Goal: Information Seeking & Learning: Check status

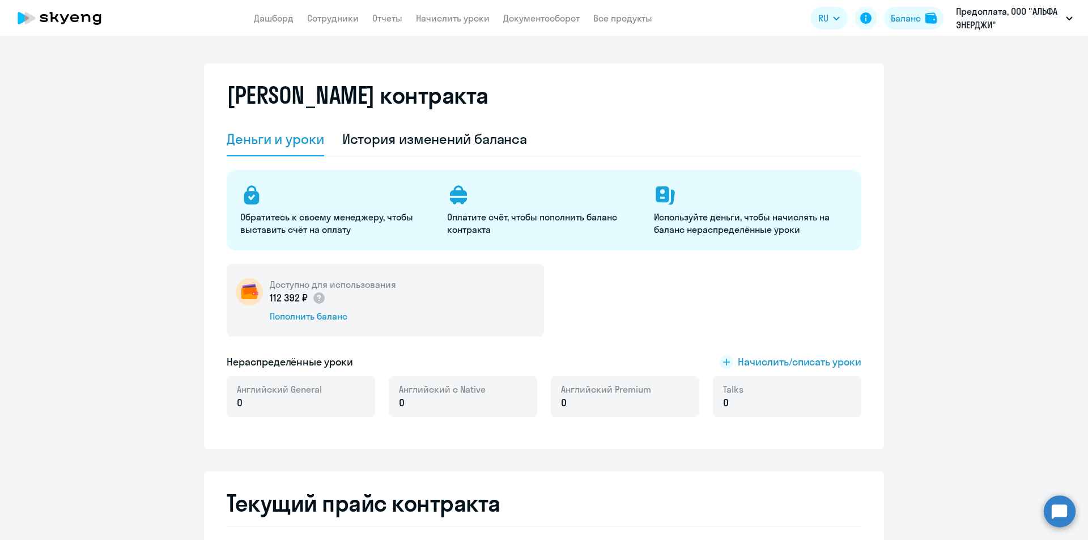
select select "english_adult_not_native_speaker"
click at [428, 142] on div "История изменений баланса" at bounding box center [434, 139] width 185 height 18
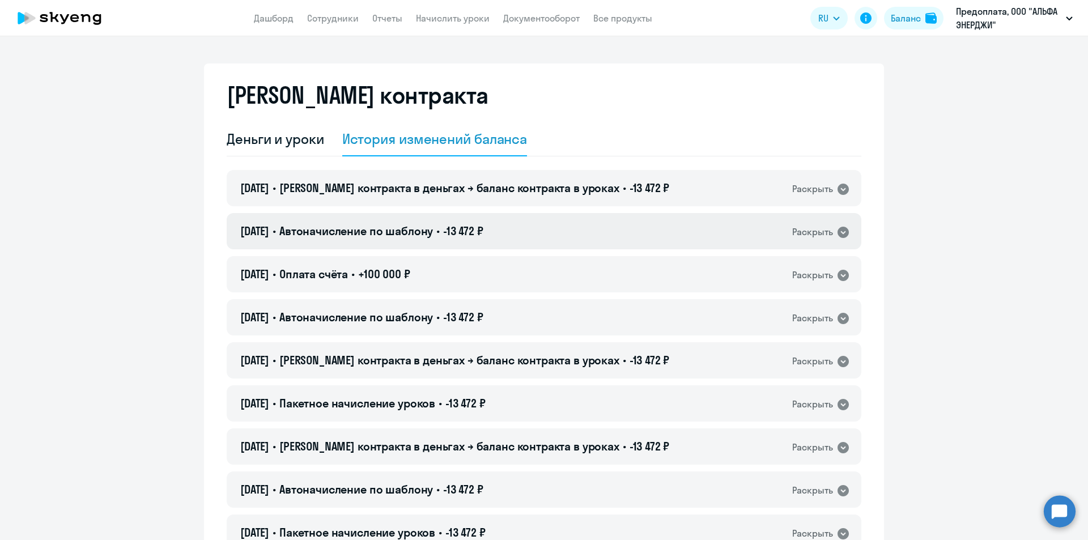
click at [838, 230] on icon at bounding box center [843, 232] width 11 height 11
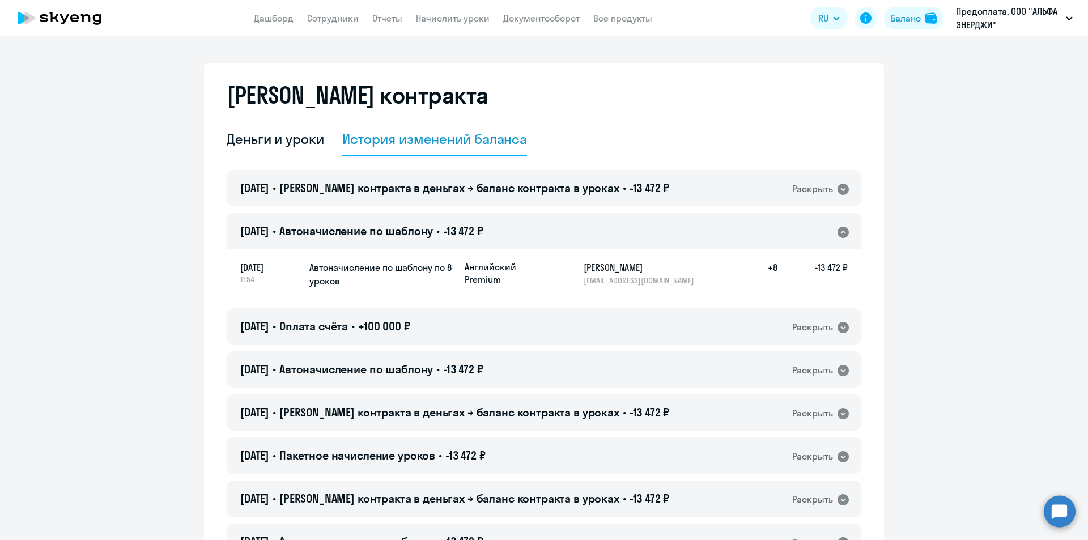
click at [840, 232] on icon at bounding box center [844, 233] width 14 height 14
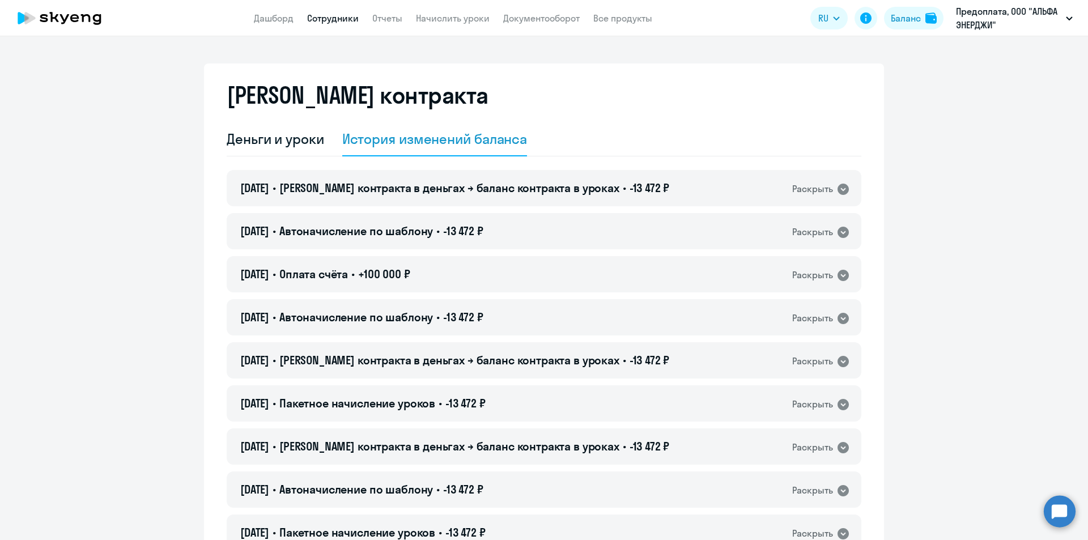
click at [334, 17] on link "Сотрудники" at bounding box center [333, 17] width 52 height 11
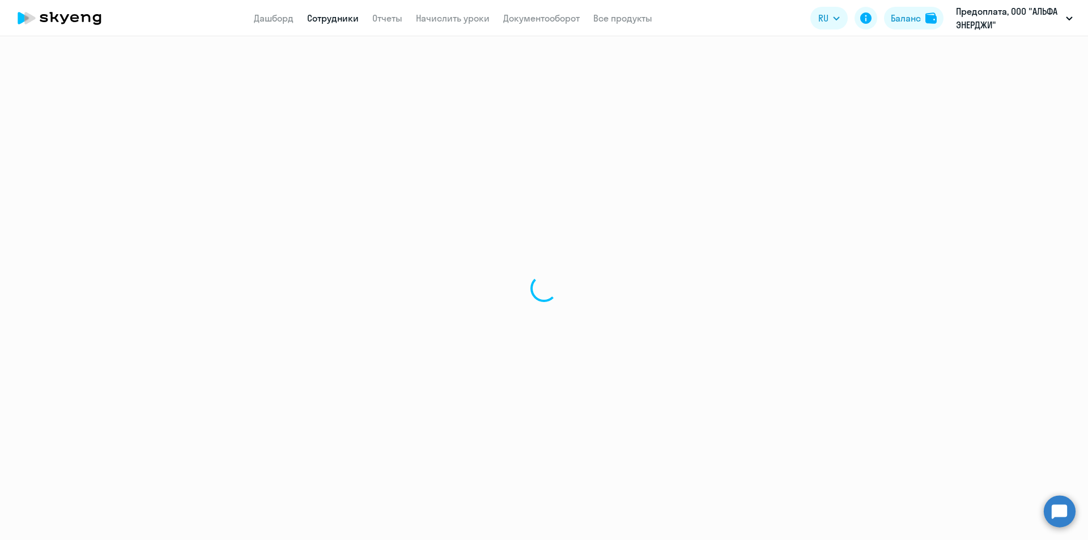
select select "30"
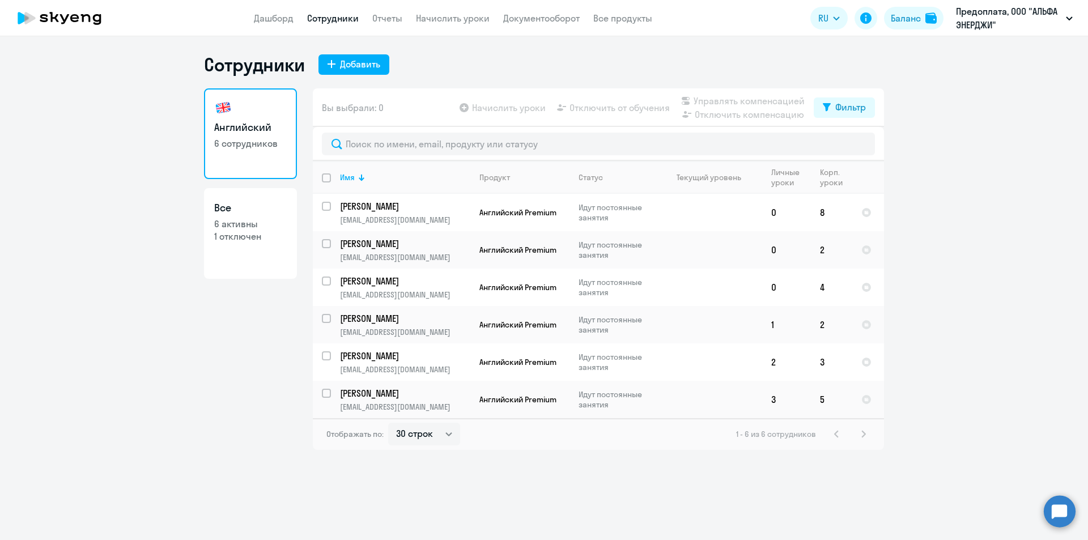
drag, startPoint x: 1004, startPoint y: 159, endPoint x: 588, endPoint y: 28, distance: 436.0
click at [1002, 155] on ng-component "Сотрудники Добавить Английский 6 сотрудников Все 6 активны 1 отключен Вы выбрал…" at bounding box center [544, 251] width 1088 height 397
click at [277, 18] on link "Дашборд" at bounding box center [274, 17] width 40 height 11
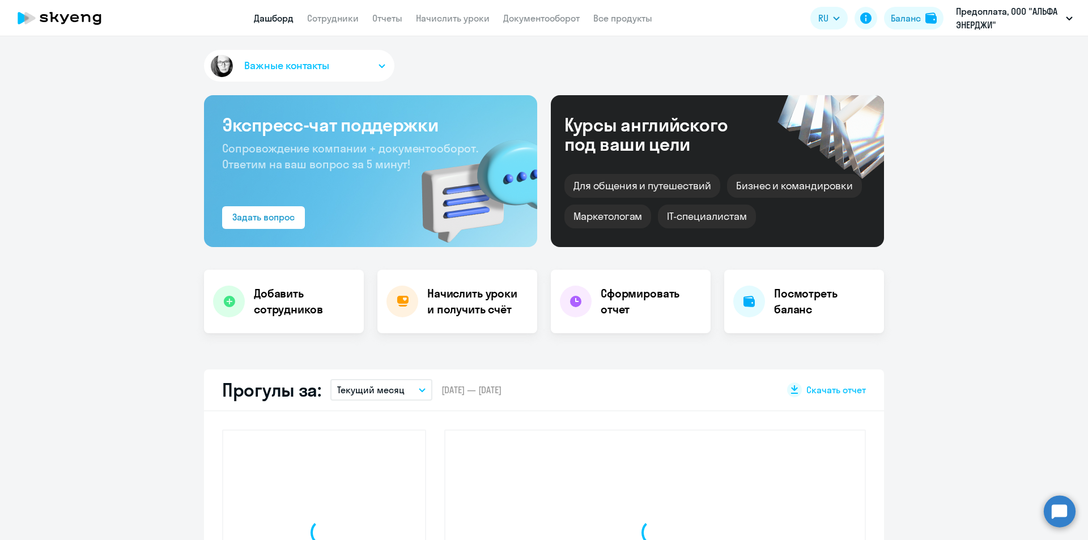
select select "30"
